Goal: Navigation & Orientation: Find specific page/section

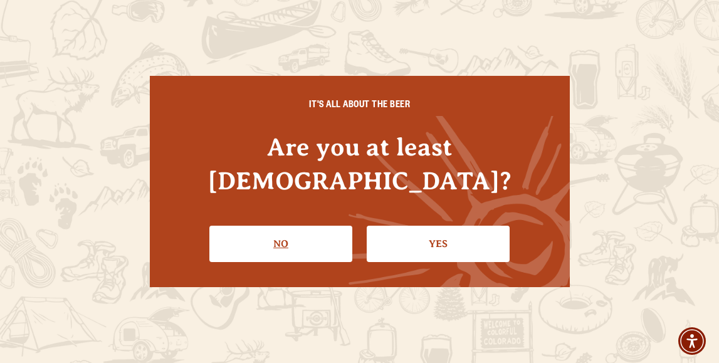
click at [310, 228] on link "No" at bounding box center [280, 244] width 143 height 36
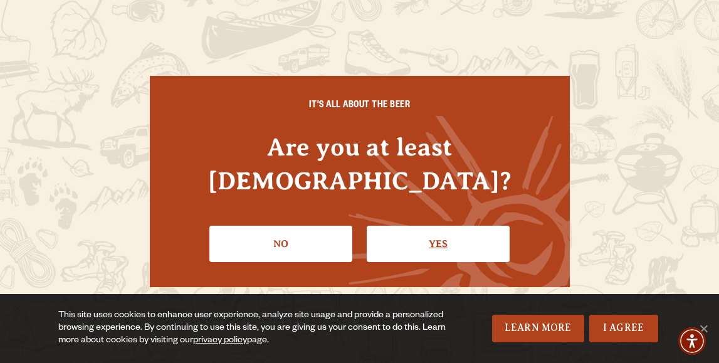
click at [437, 228] on link "Yes" at bounding box center [438, 244] width 143 height 36
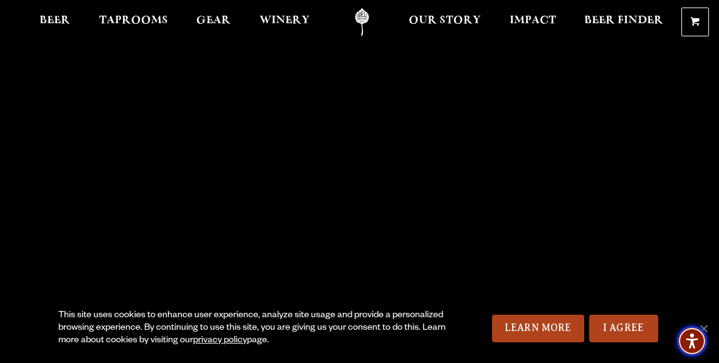
click at [706, 330] on img "Accessibility Menu" at bounding box center [692, 341] width 30 height 30
click at [602, 325] on link "I Agree" at bounding box center [623, 329] width 69 height 28
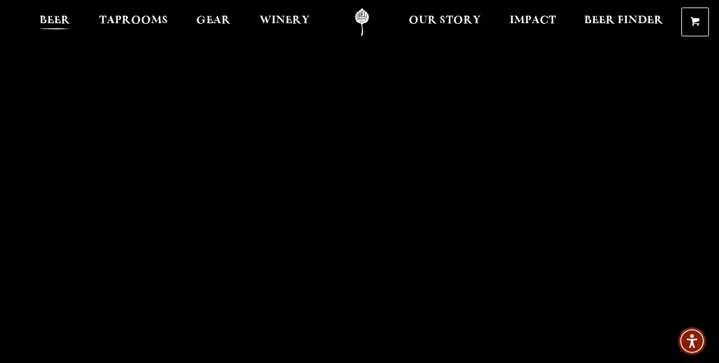
click at [53, 26] on span "Beer" at bounding box center [54, 21] width 31 height 10
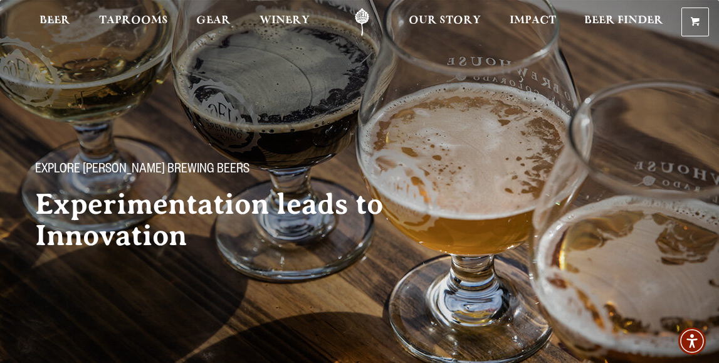
click at [357, 17] on link "Odell Home" at bounding box center [362, 22] width 47 height 28
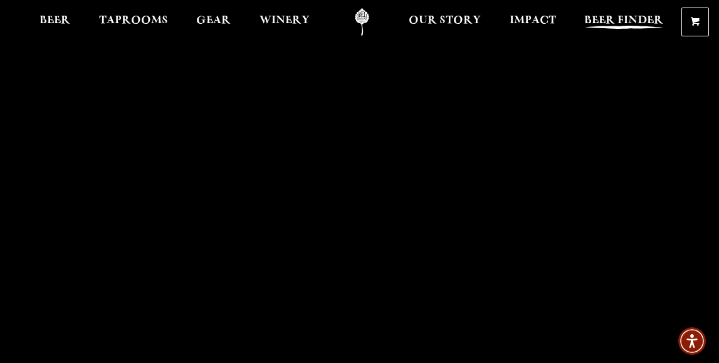
click at [618, 19] on span "Beer Finder" at bounding box center [623, 21] width 79 height 10
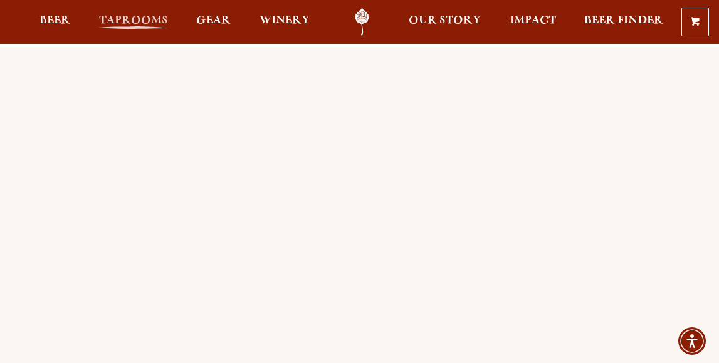
click at [147, 13] on link "Taprooms" at bounding box center [133, 22] width 85 height 28
